Goal: Find specific page/section

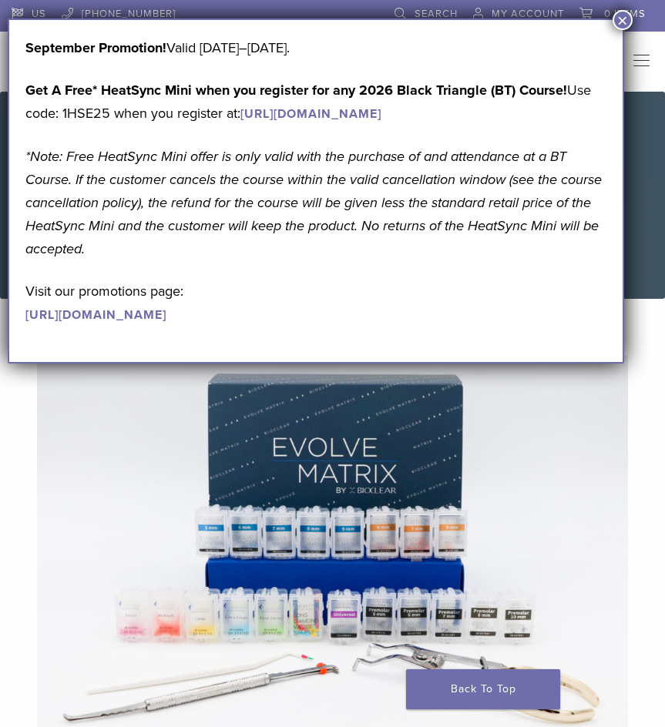
click at [619, 21] on button "×" at bounding box center [623, 20] width 20 height 20
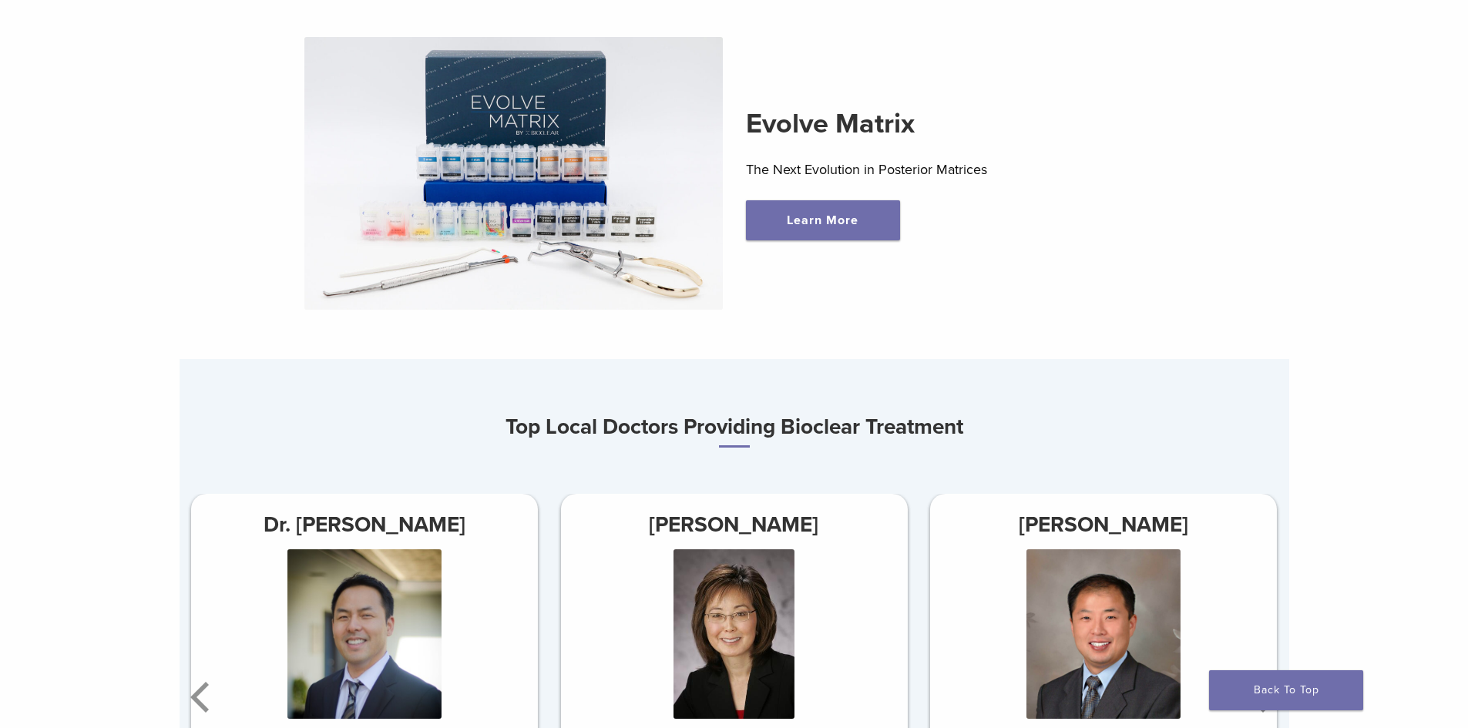
scroll to position [616, 0]
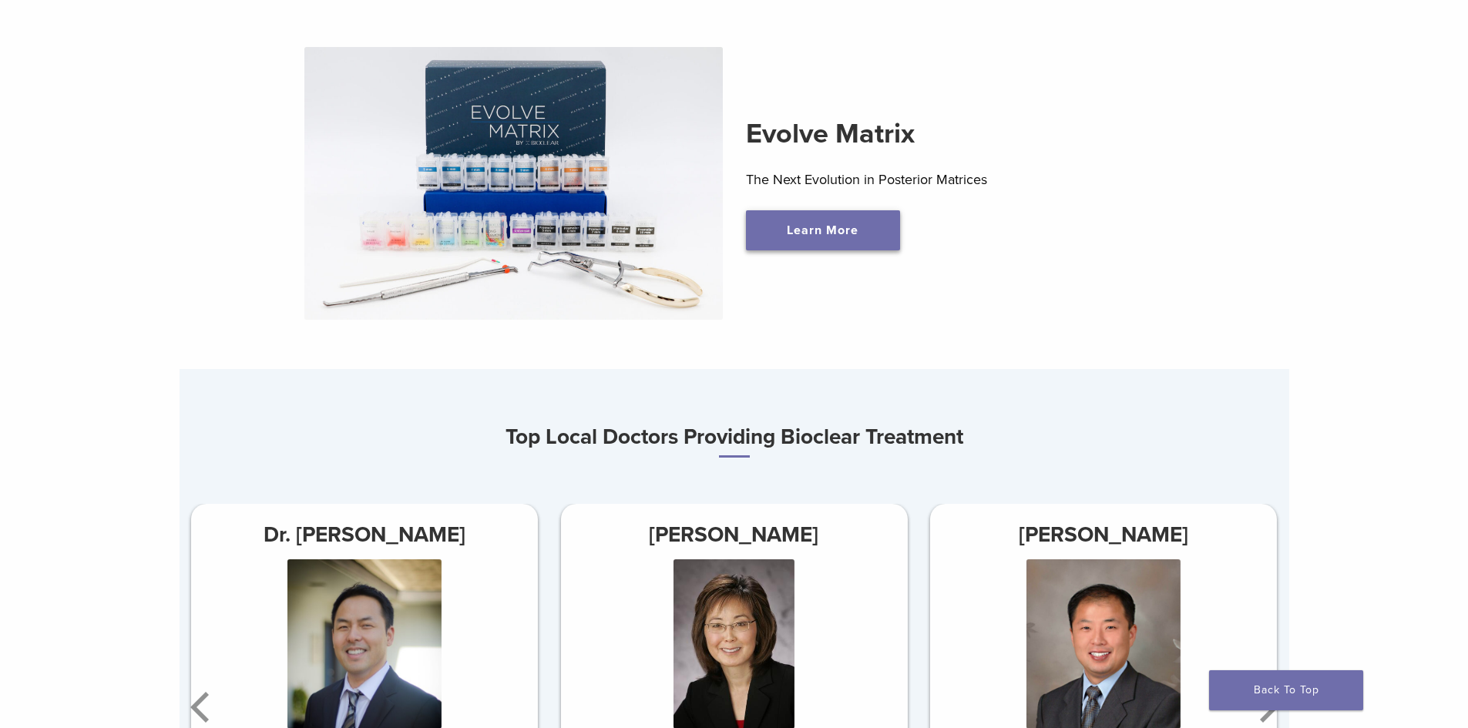
click at [664, 230] on link "Learn More" at bounding box center [823, 230] width 154 height 40
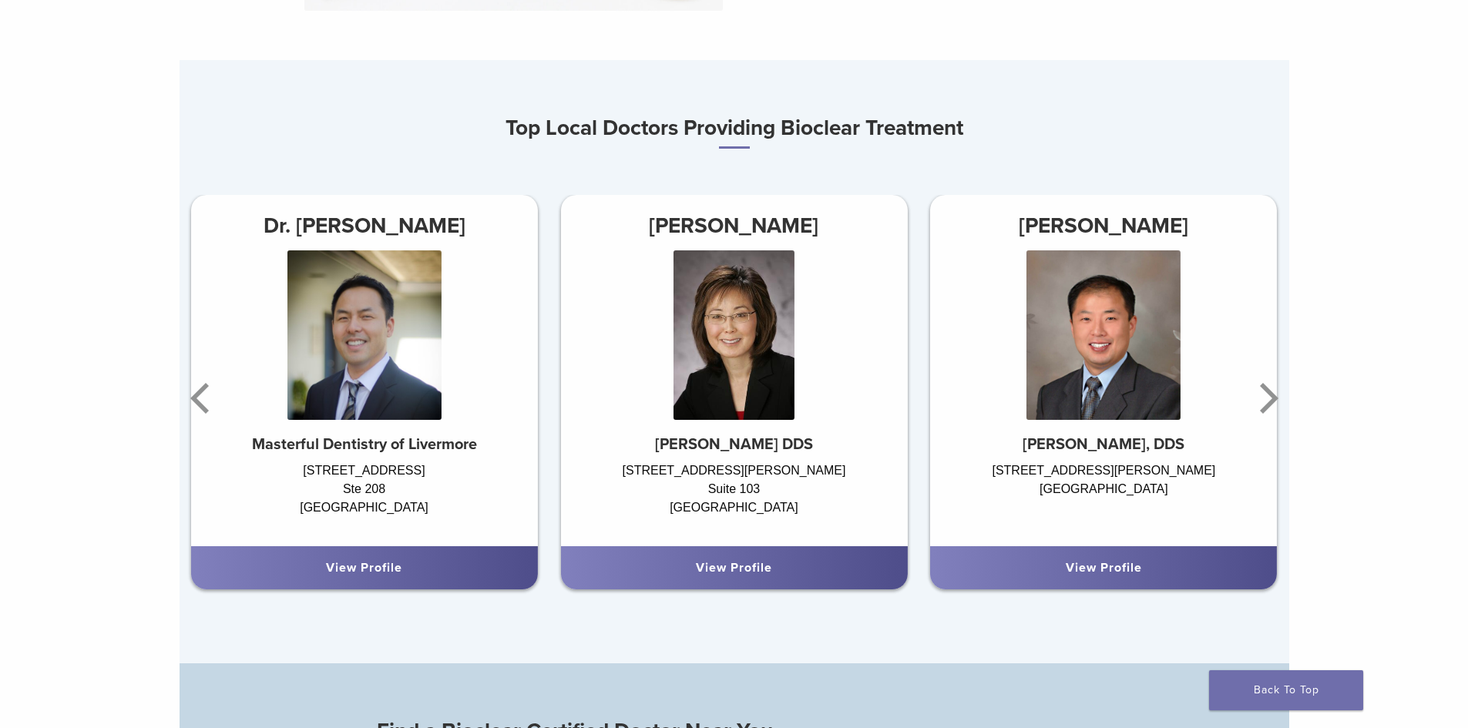
scroll to position [925, 0]
click at [664, 407] on icon "Next" at bounding box center [1269, 399] width 18 height 31
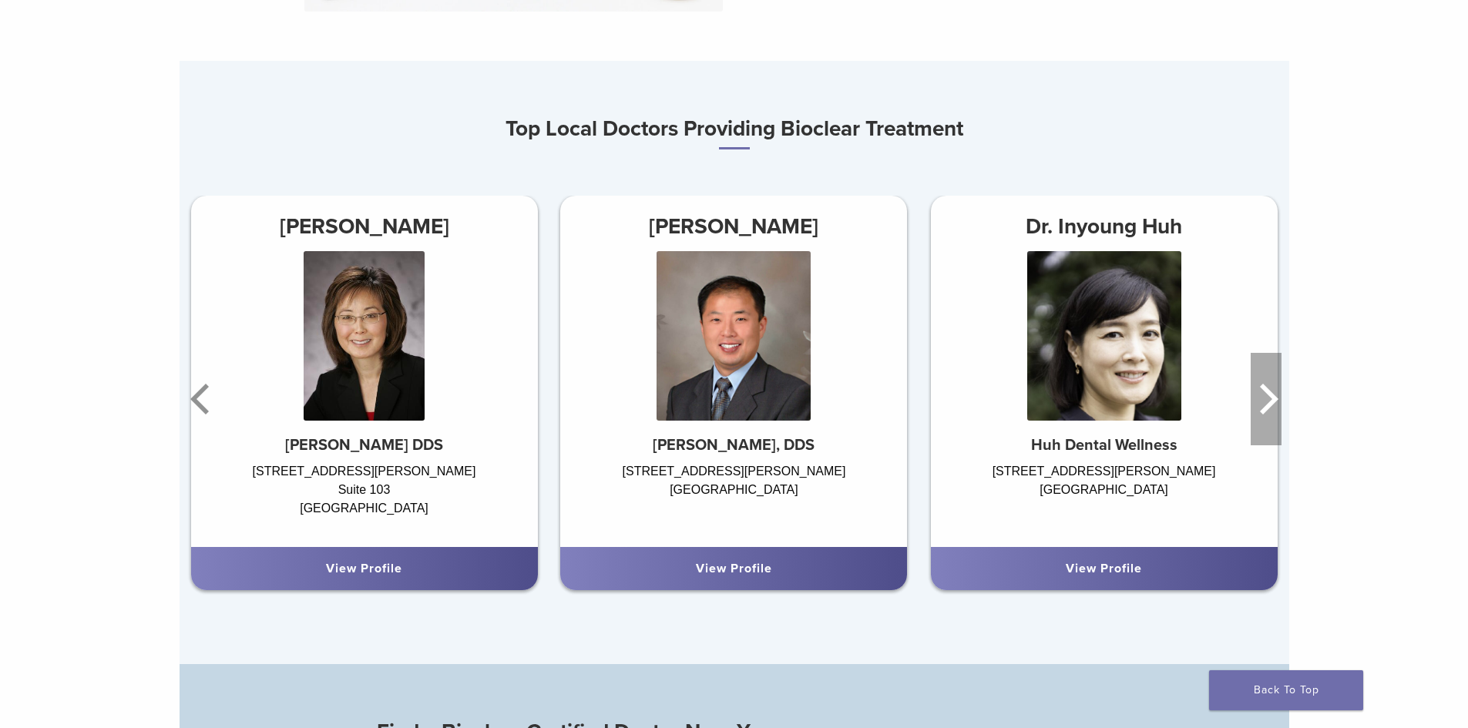
click at [664, 405] on icon "Next" at bounding box center [1265, 399] width 31 height 92
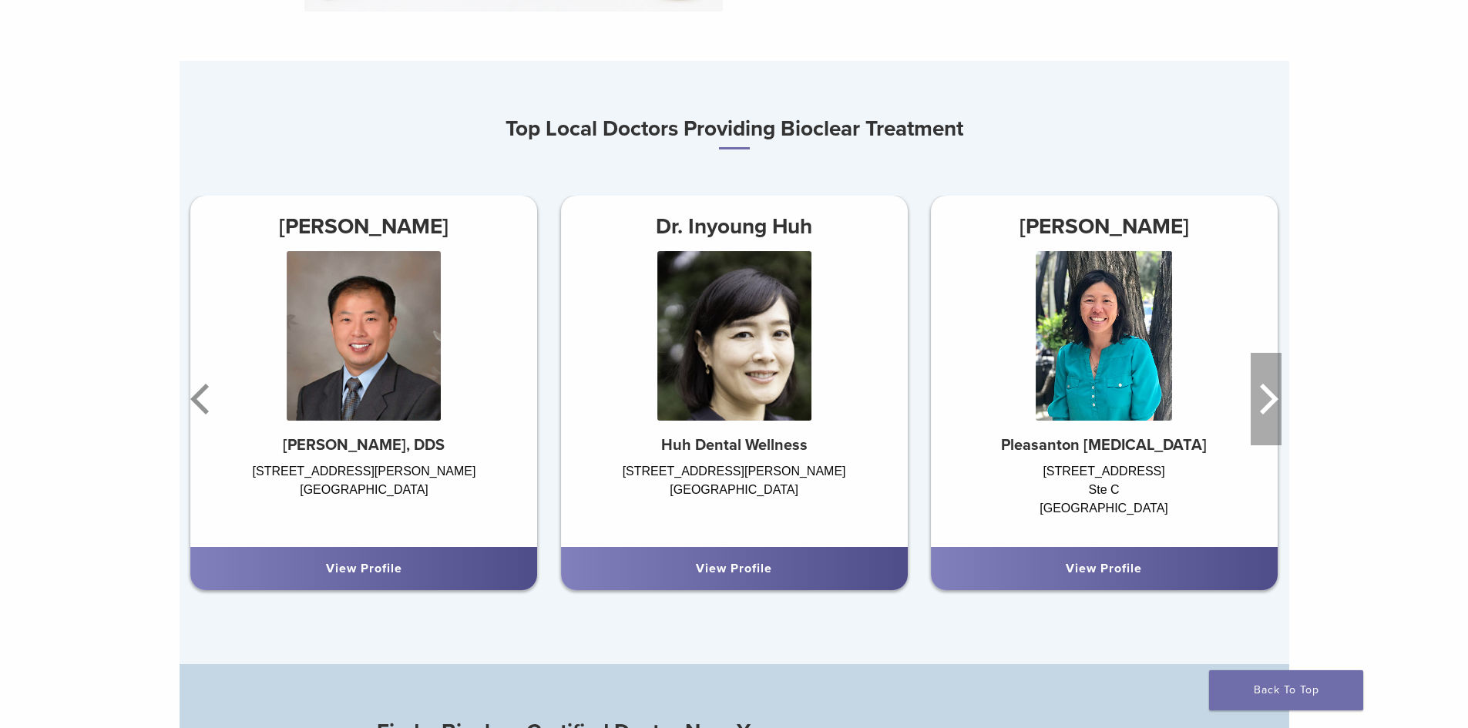
click at [664, 407] on icon "Next" at bounding box center [1265, 399] width 31 height 92
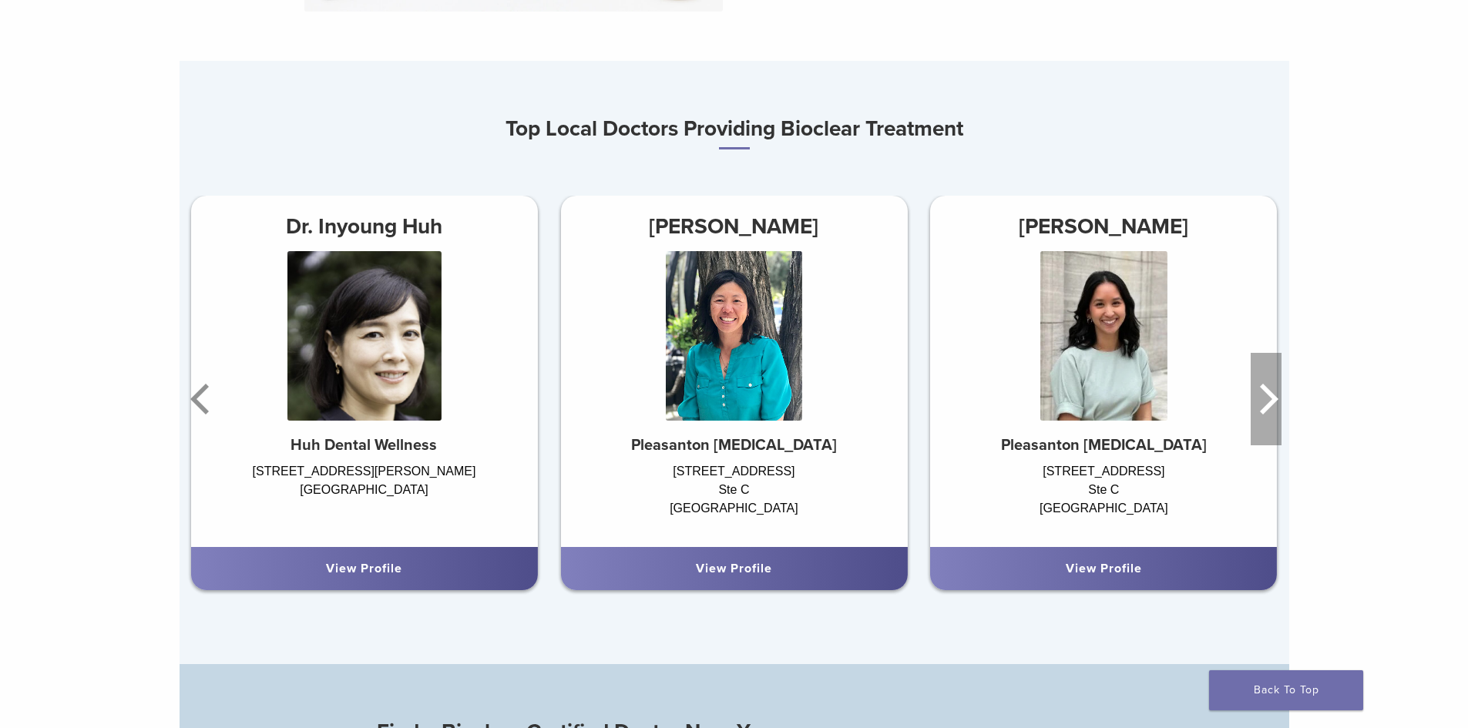
click at [664, 403] on icon "Next" at bounding box center [1265, 399] width 31 height 92
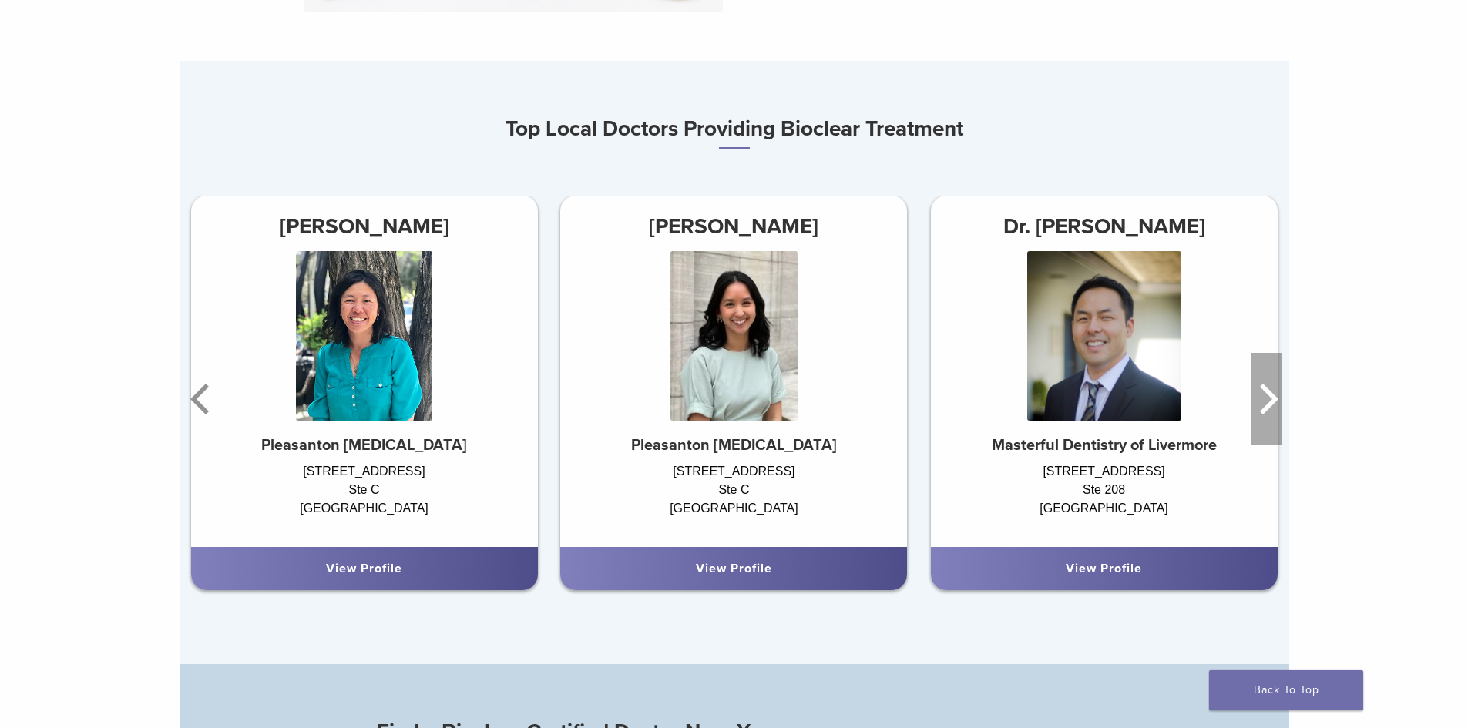
click at [664, 403] on icon "Next" at bounding box center [1265, 399] width 31 height 92
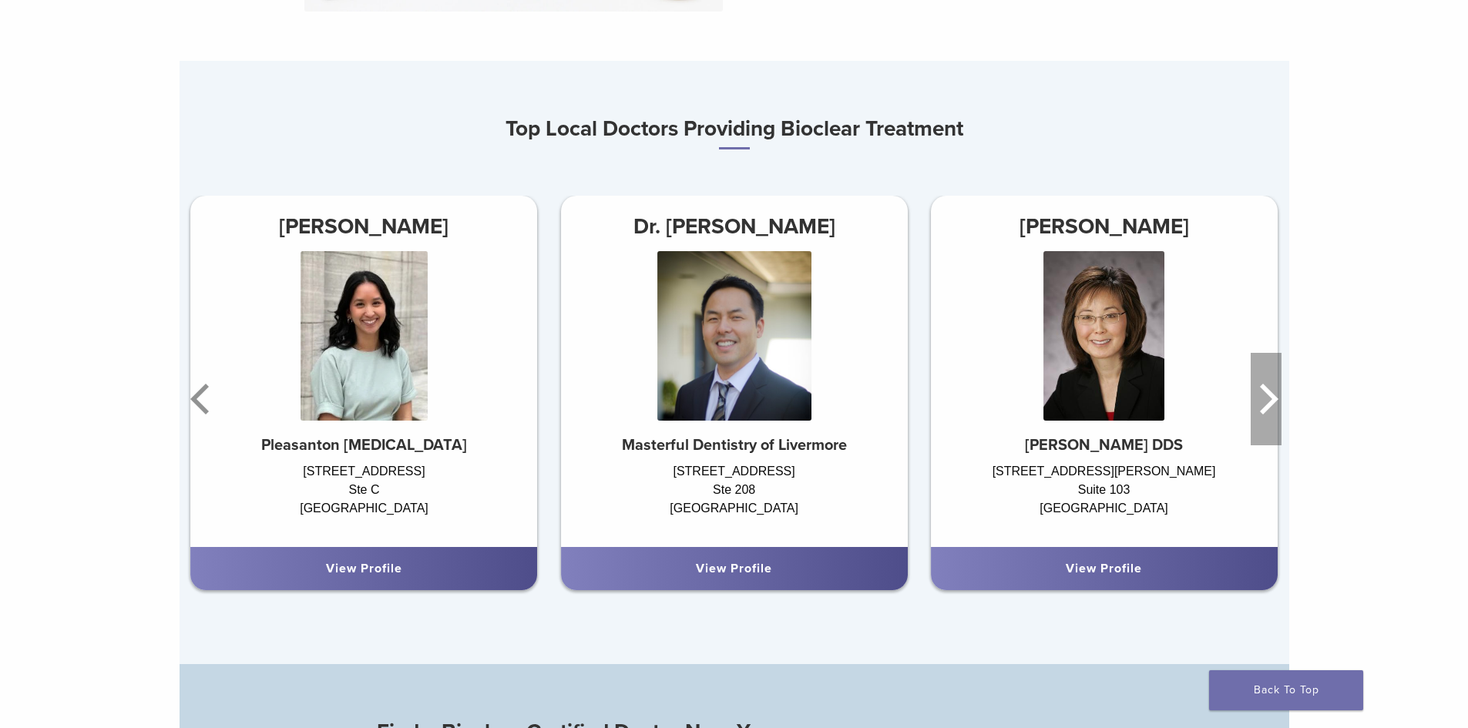
click at [664, 403] on icon "Next" at bounding box center [1265, 399] width 31 height 92
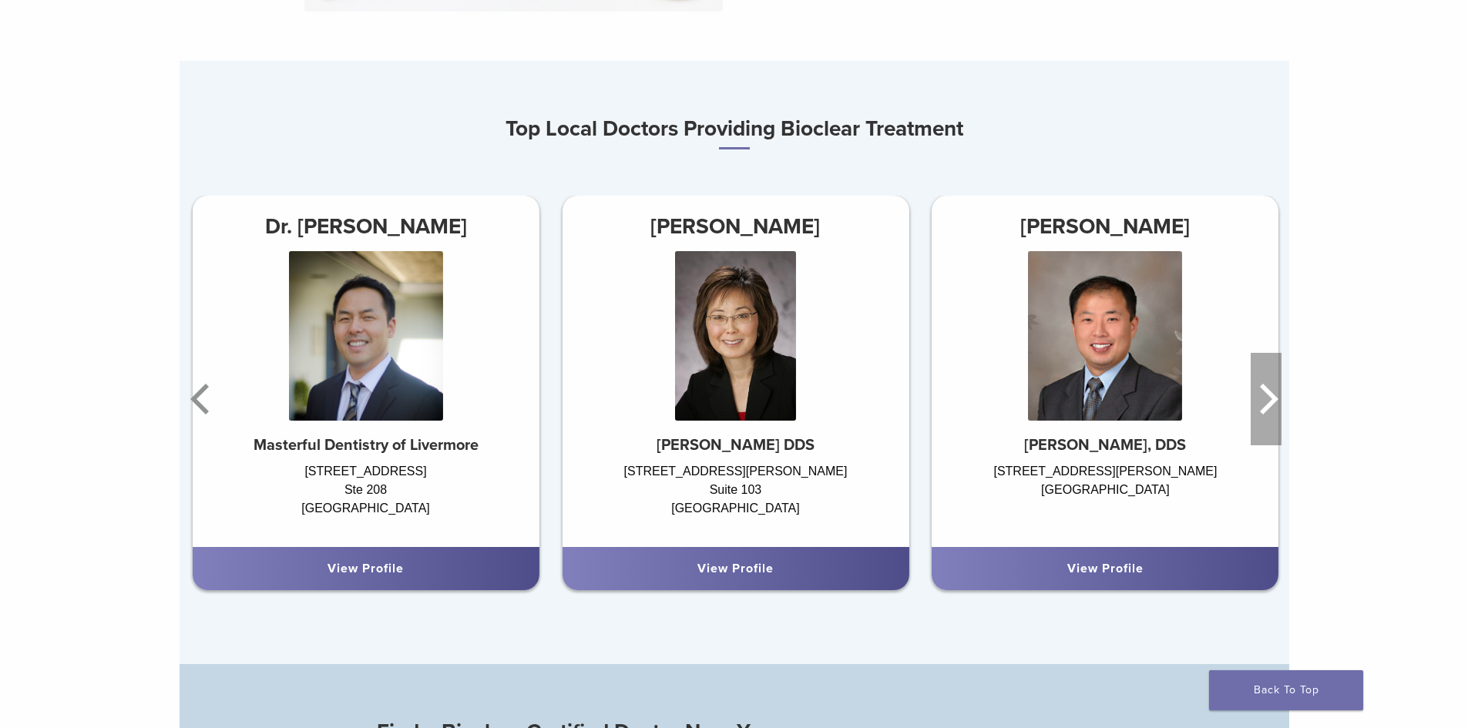
click at [664, 403] on icon "Next" at bounding box center [1265, 399] width 31 height 92
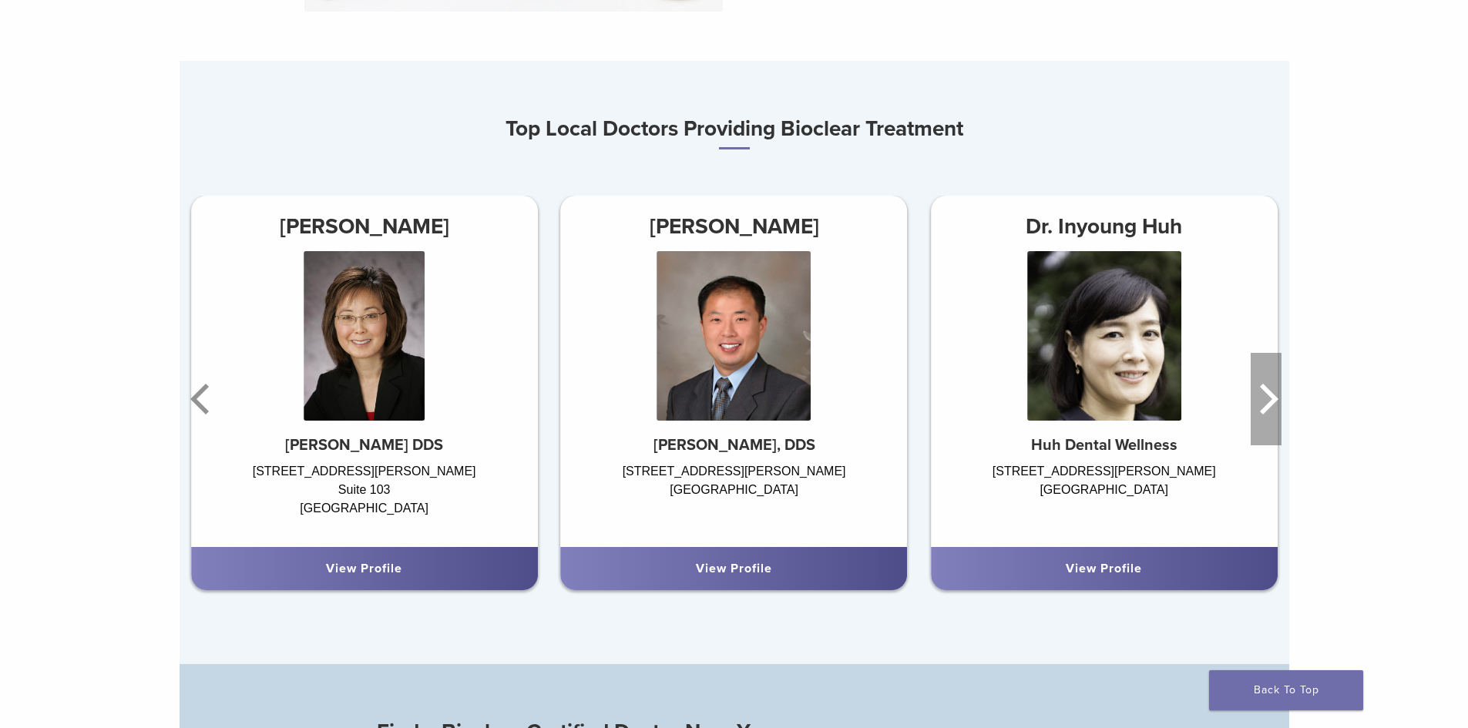
click at [664, 403] on icon "Next" at bounding box center [1265, 399] width 31 height 92
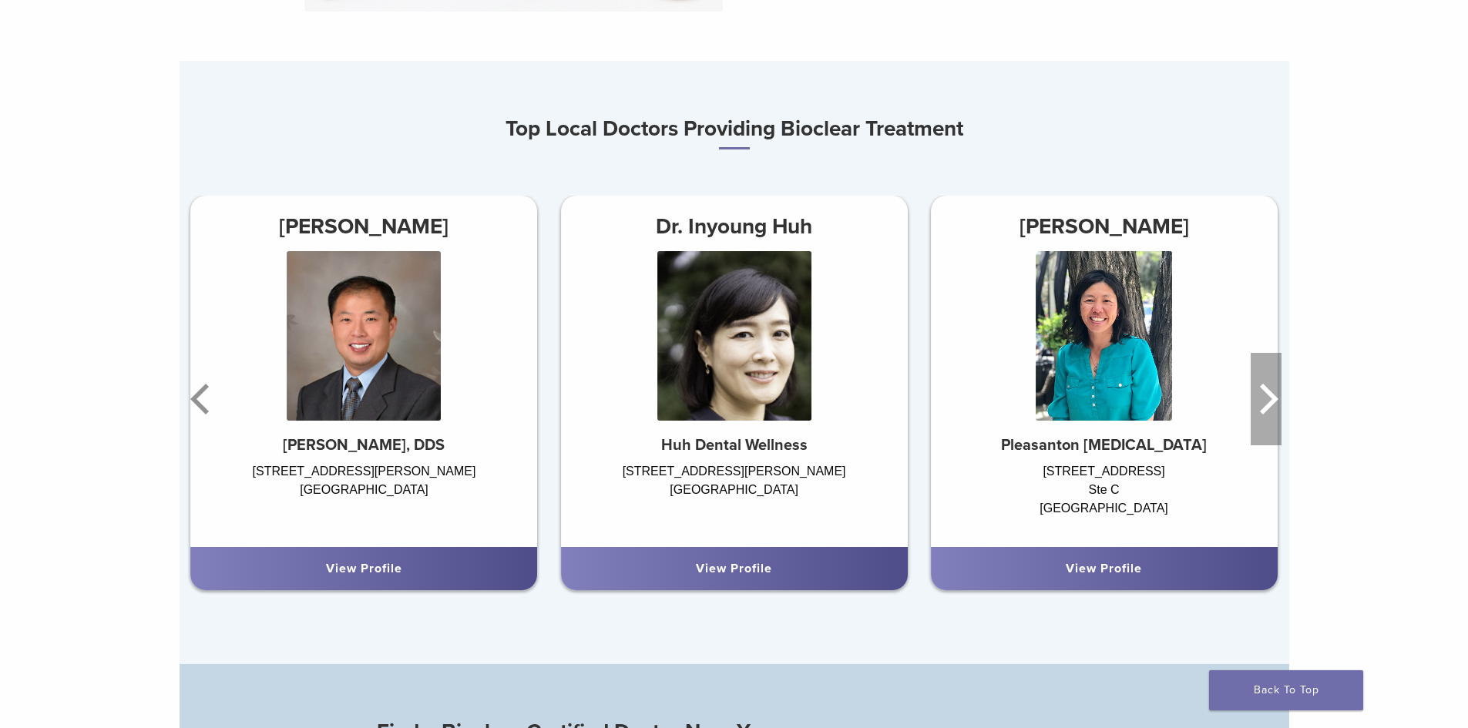
click at [664, 403] on icon "Next" at bounding box center [1265, 399] width 31 height 92
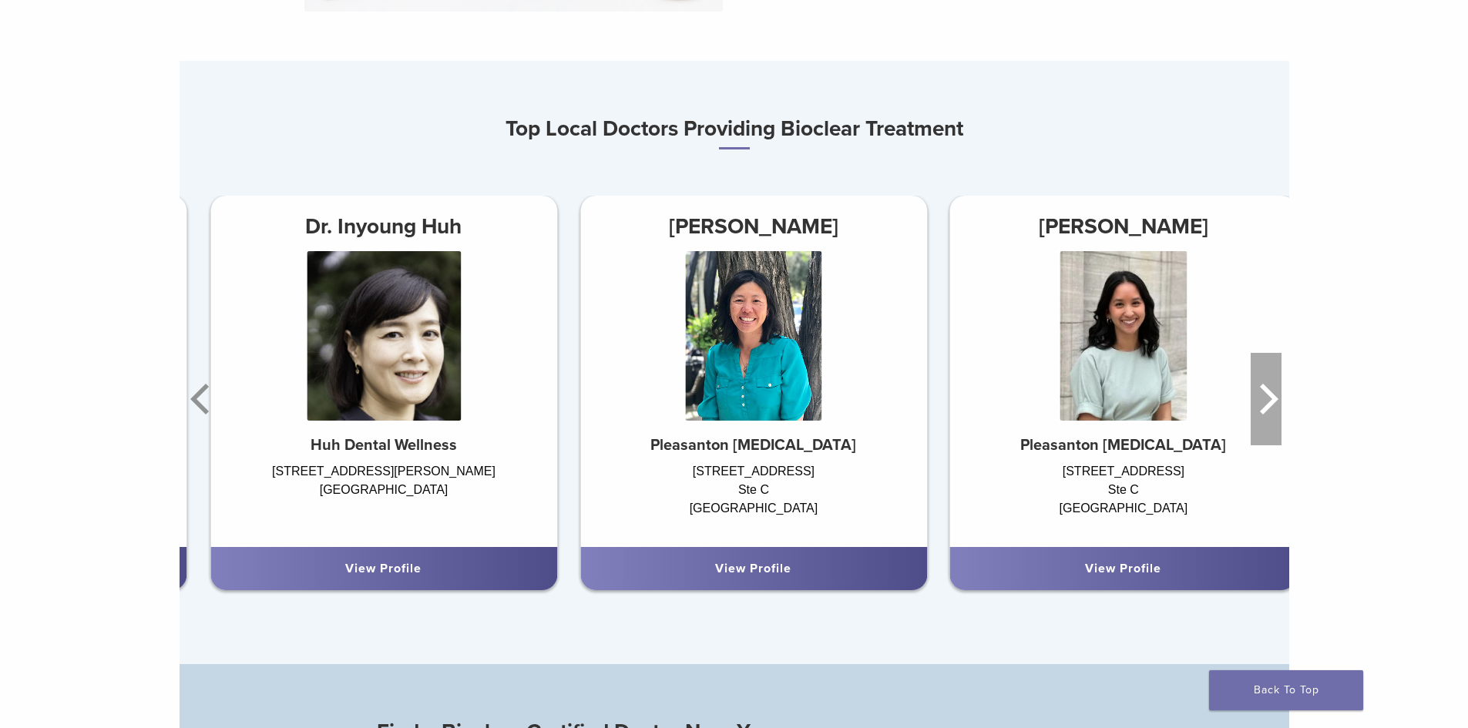
click at [664, 403] on icon "Next" at bounding box center [1265, 399] width 31 height 92
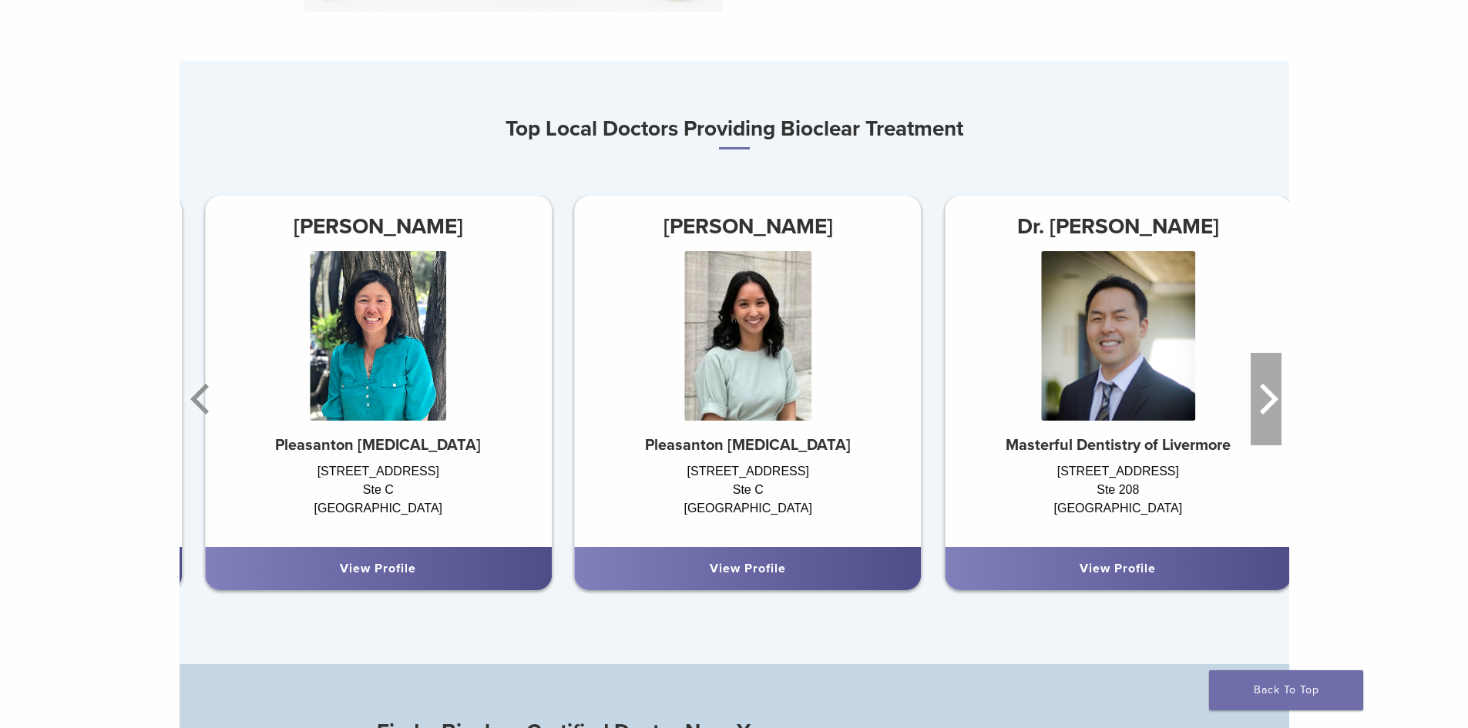
click at [664, 402] on icon "Next" at bounding box center [1265, 399] width 31 height 92
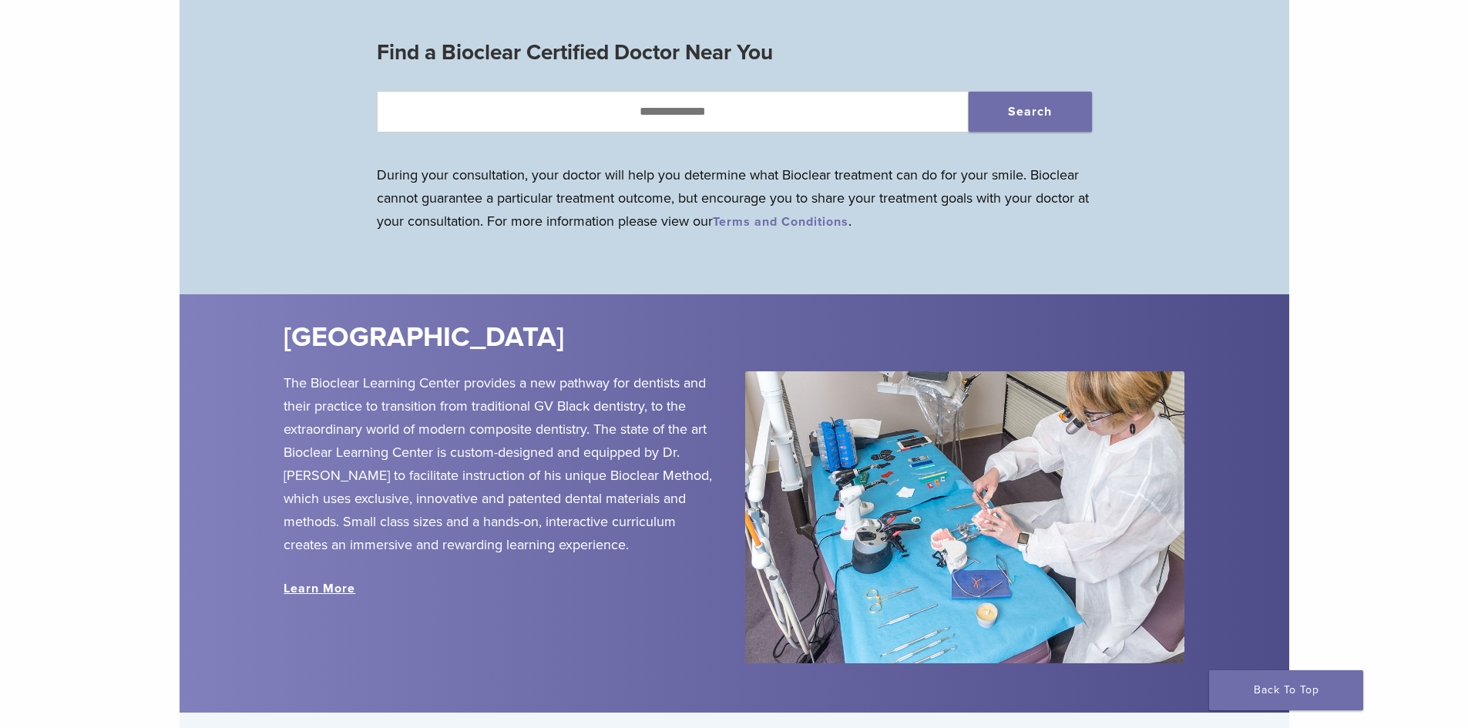
scroll to position [1618, 0]
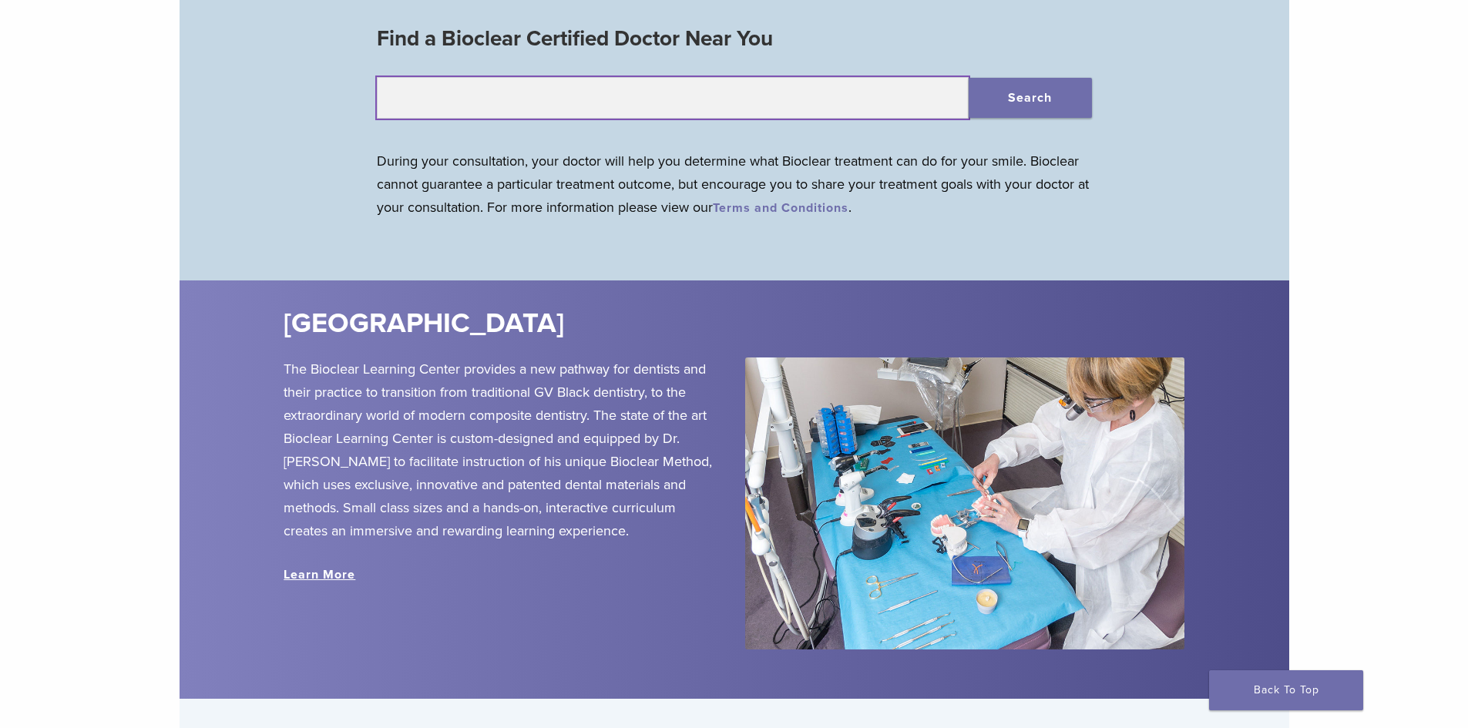
click at [664, 105] on input "text" at bounding box center [673, 98] width 592 height 42
type input "*****"
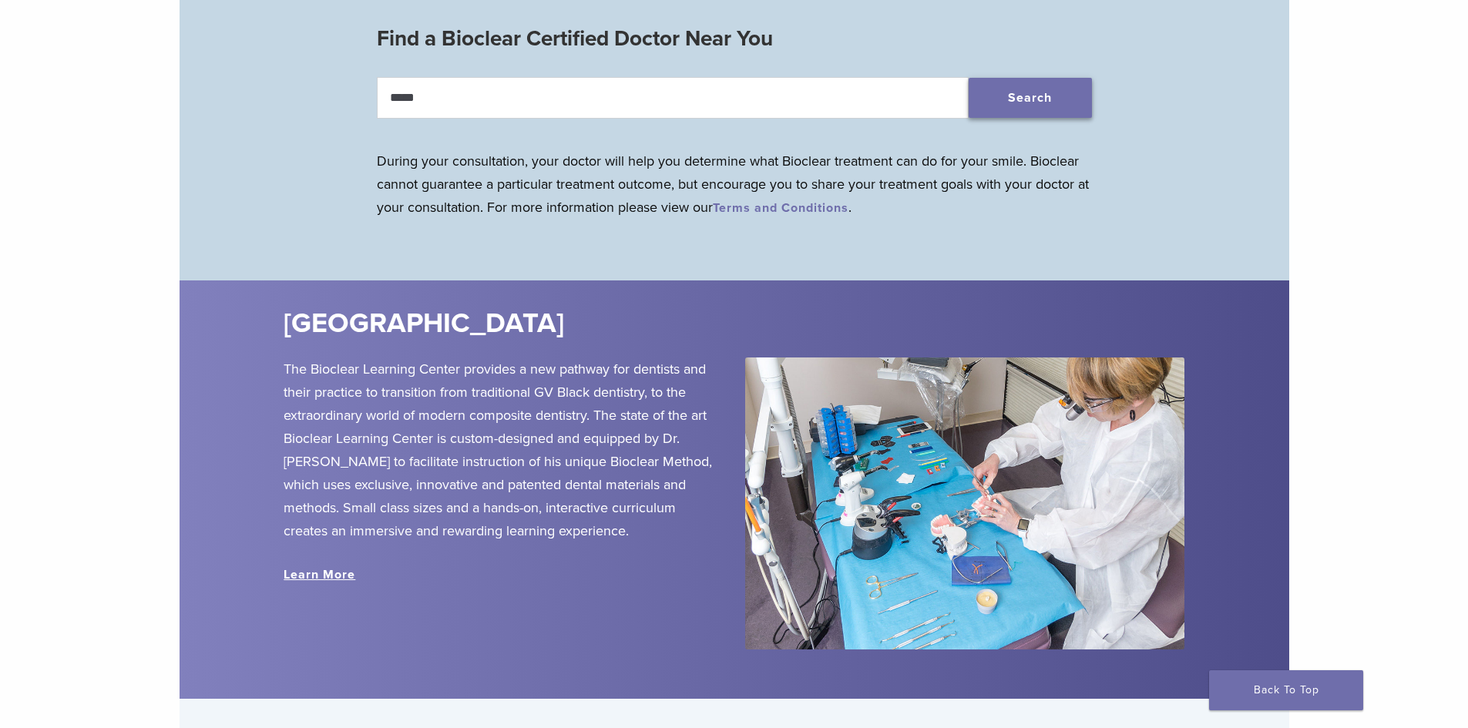
click at [664, 97] on button "Search" at bounding box center [1029, 98] width 123 height 40
